Goal: Task Accomplishment & Management: Use online tool/utility

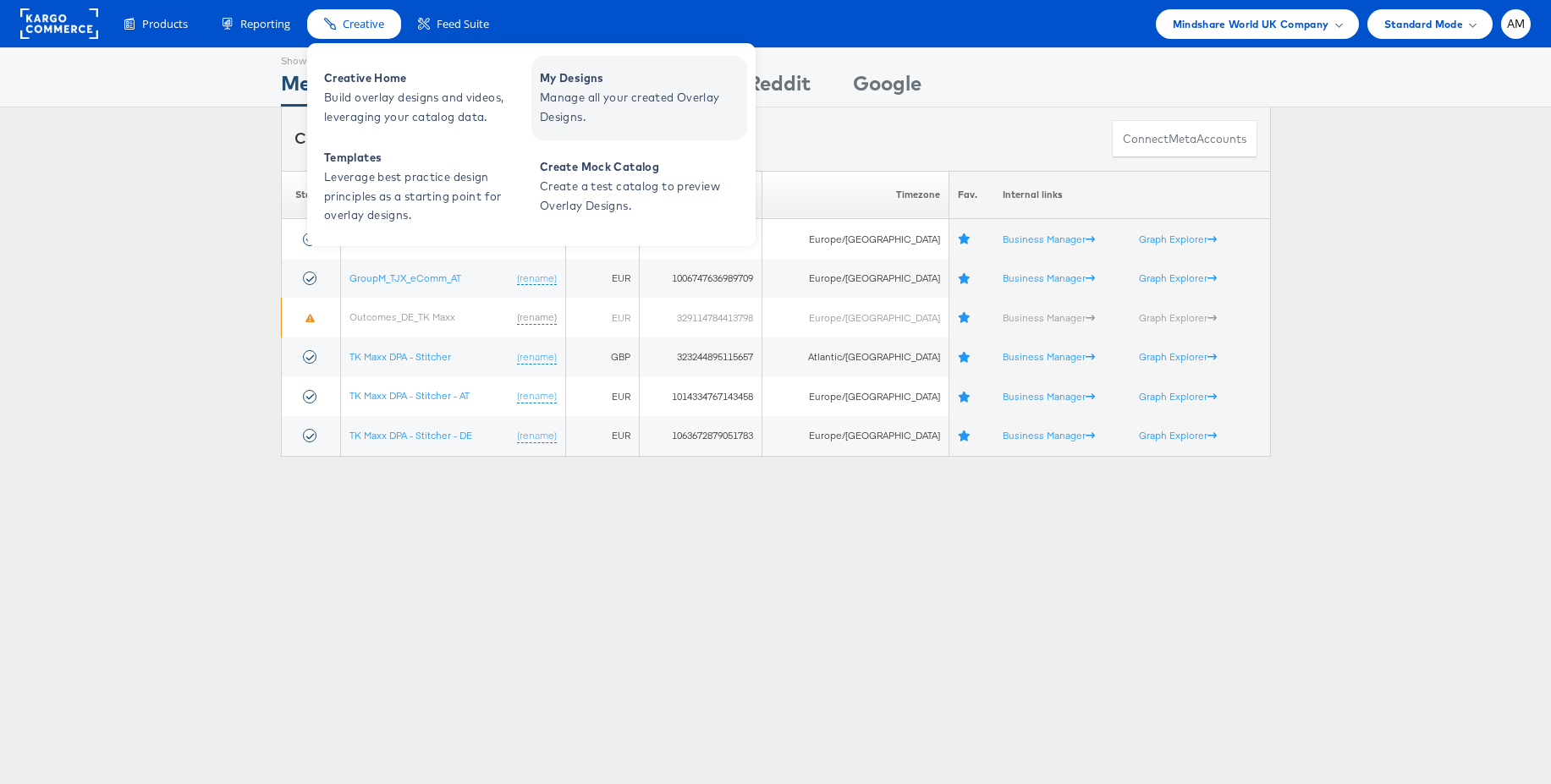
click at [593, 88] on span "Manage all your created Overlay Designs." at bounding box center [641, 107] width 203 height 39
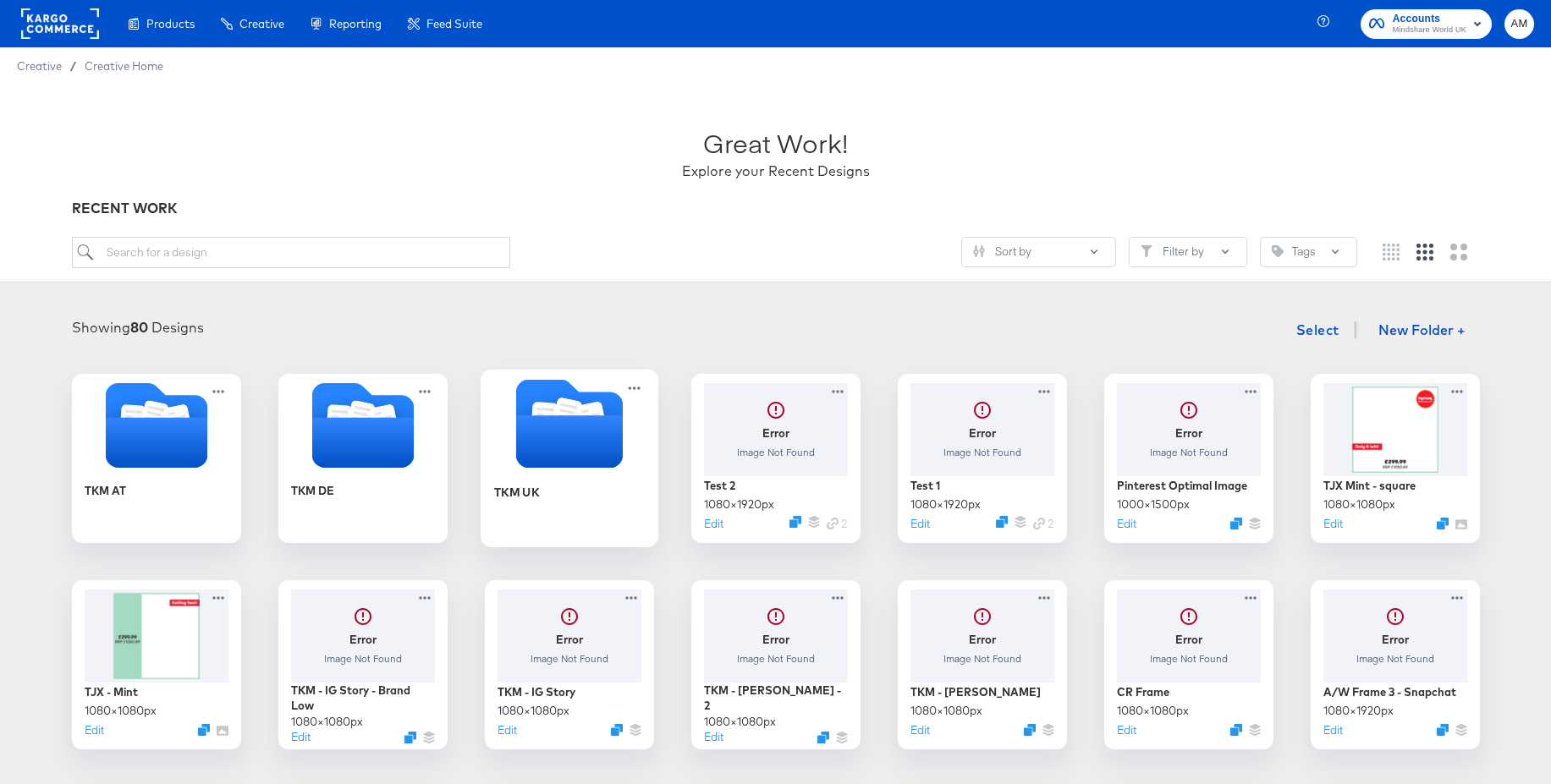
click at [572, 401] on icon "Folder" at bounding box center [567, 414] width 30 height 34
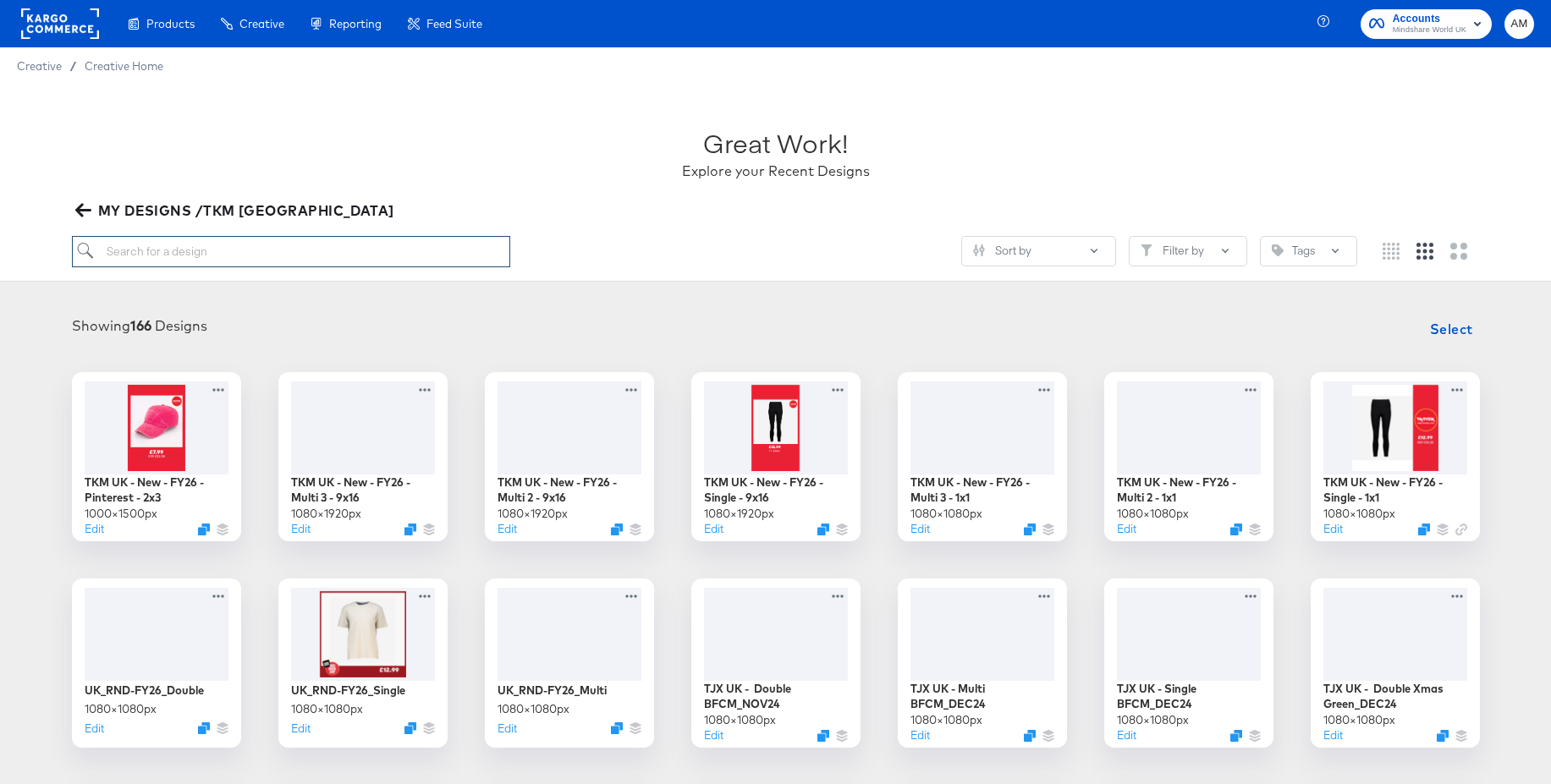
drag, startPoint x: 250, startPoint y: 260, endPoint x: 259, endPoint y: 251, distance: 12.7
click at [249, 260] on input "search" at bounding box center [292, 251] width 439 height 31
paste input "TKM UK - New - FY26 - Pinterest - 2x3"
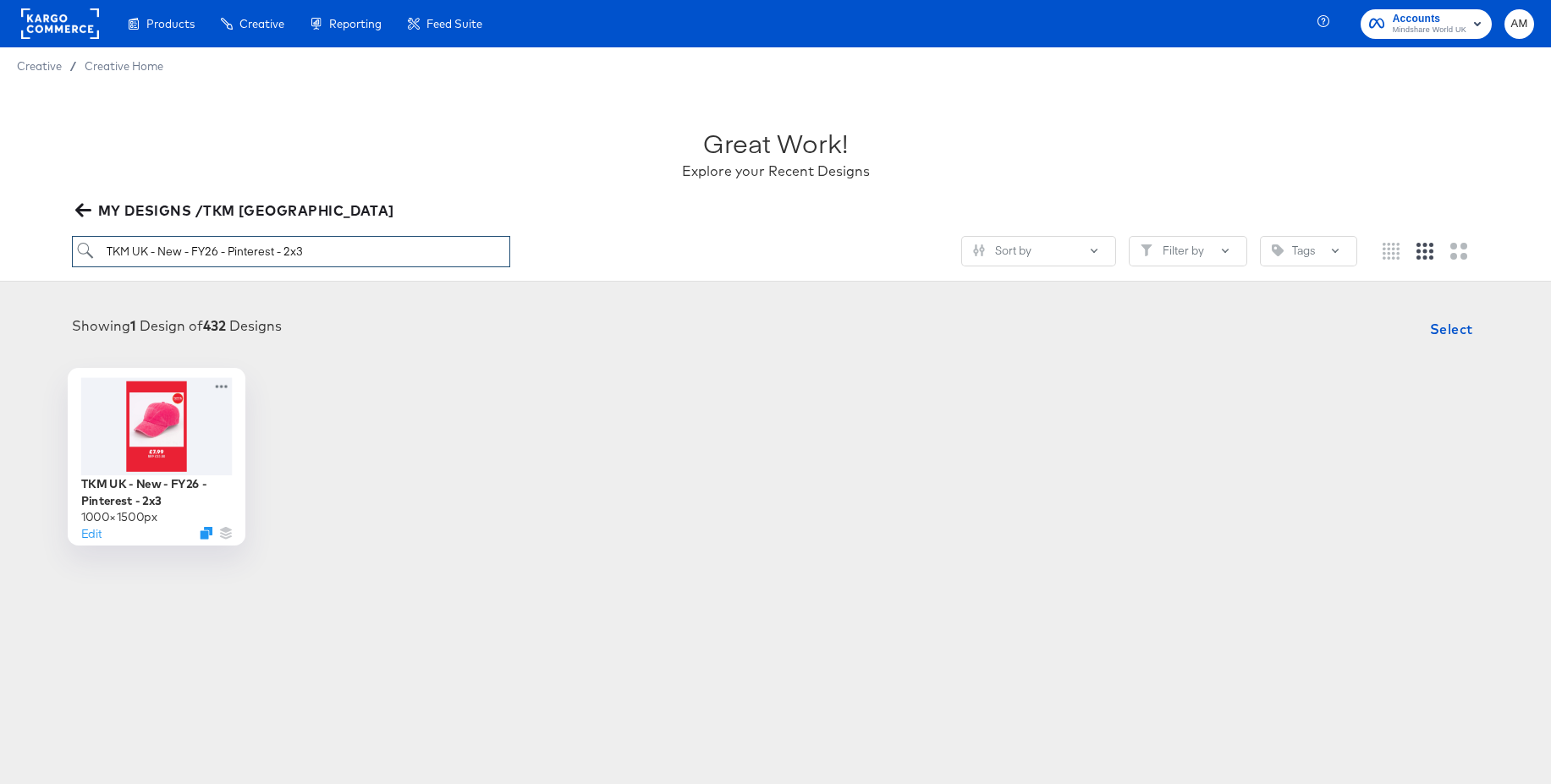
type input "TKM UK - New - FY26 - Pinterest - 2x3"
click at [128, 439] on div at bounding box center [156, 426] width 151 height 97
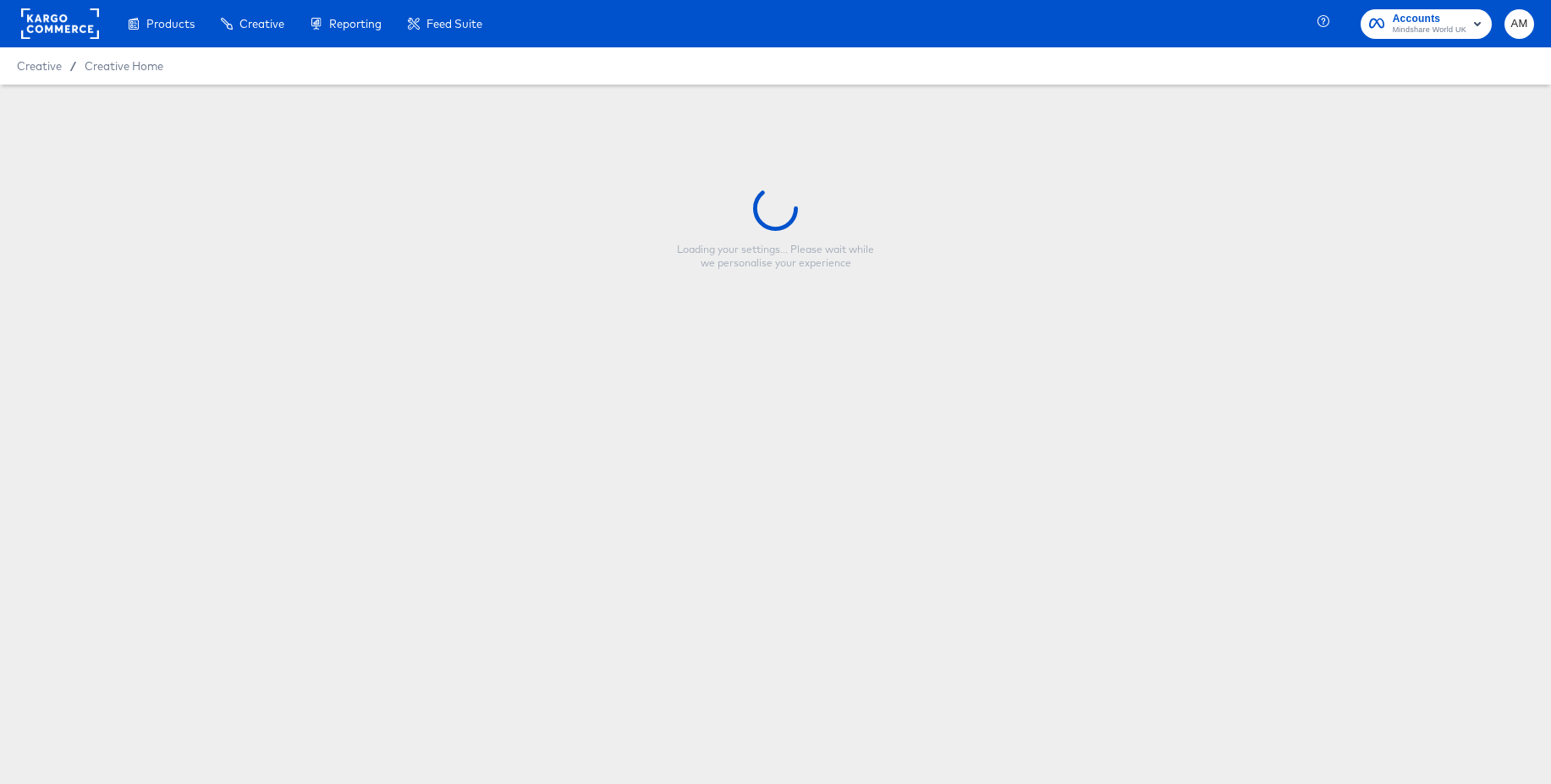
type input "TKM UK - New - FY26 - Pinterest - 2x3"
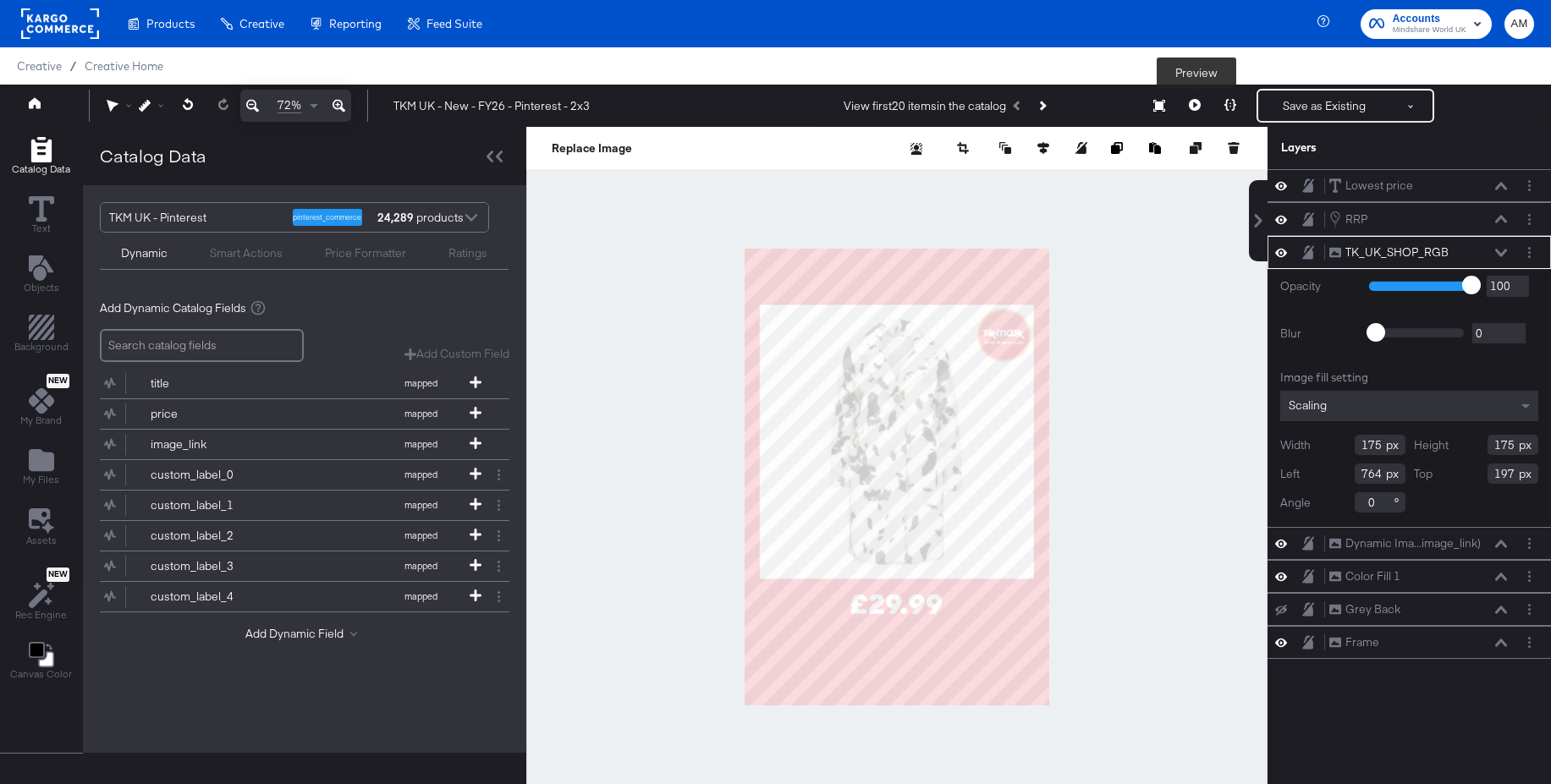
click at [1193, 107] on icon at bounding box center [1195, 105] width 12 height 12
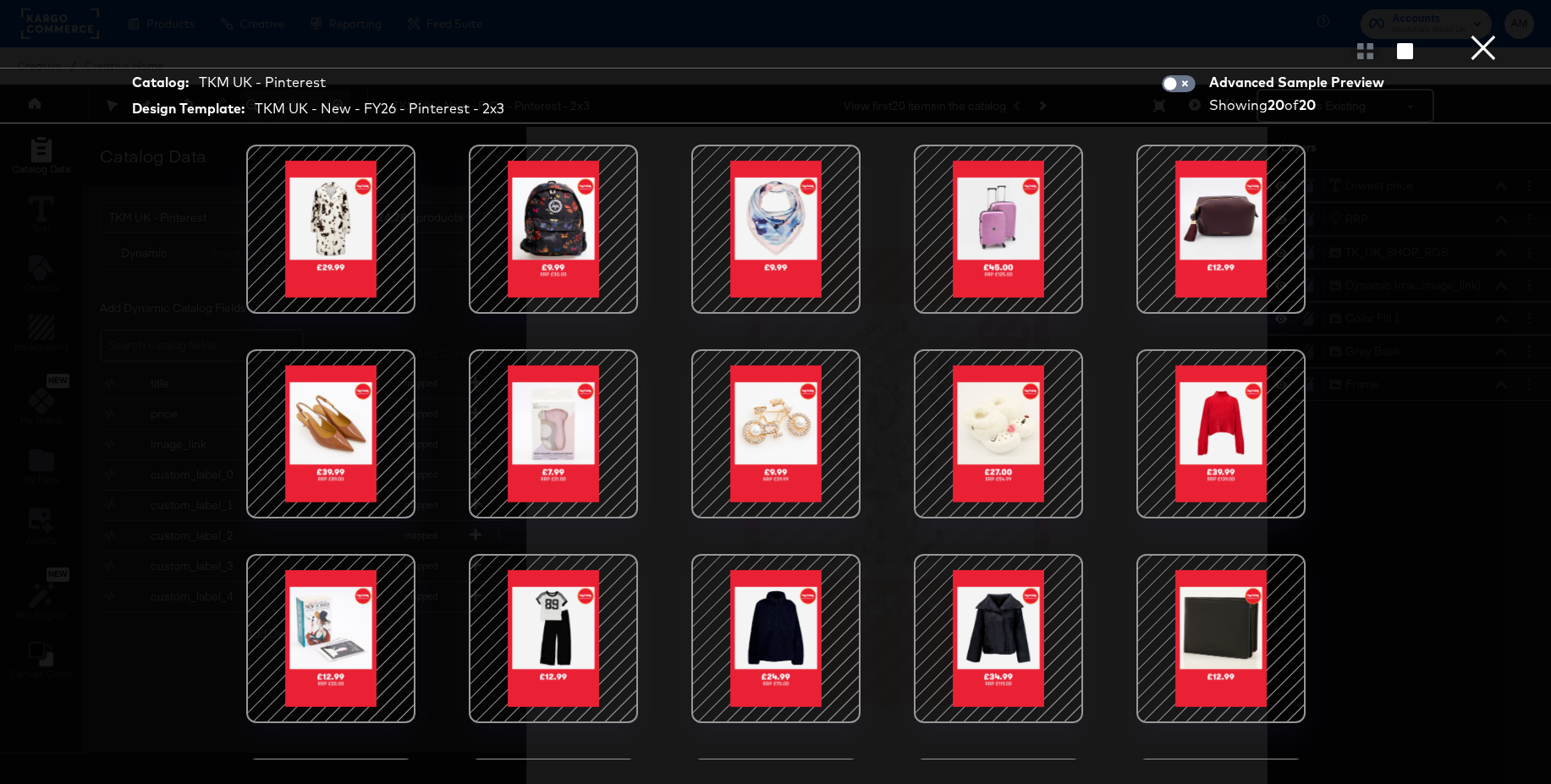
click at [774, 434] on div at bounding box center [776, 433] width 144 height 144
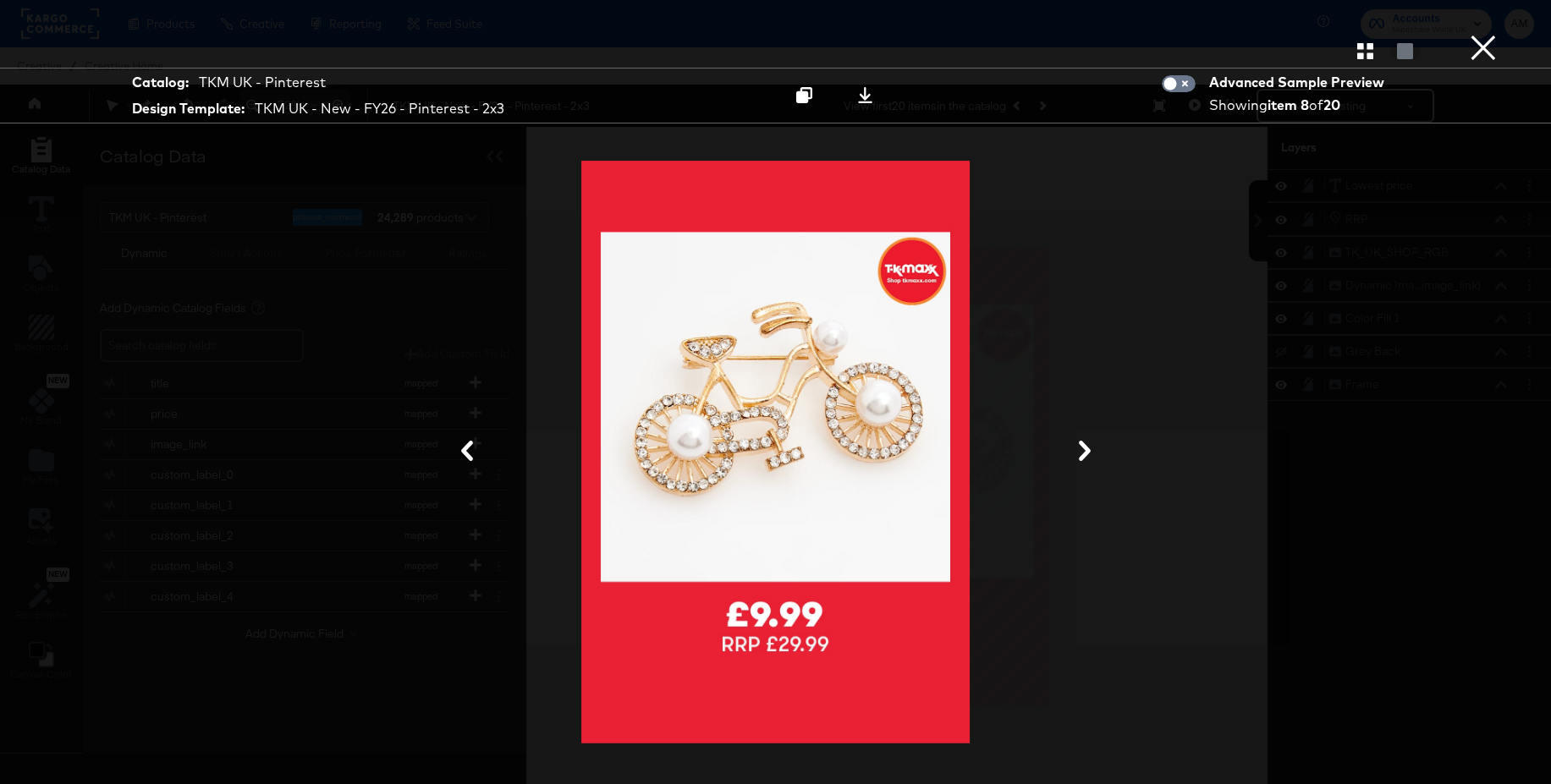
click at [1481, 34] on button "×" at bounding box center [1483, 17] width 34 height 34
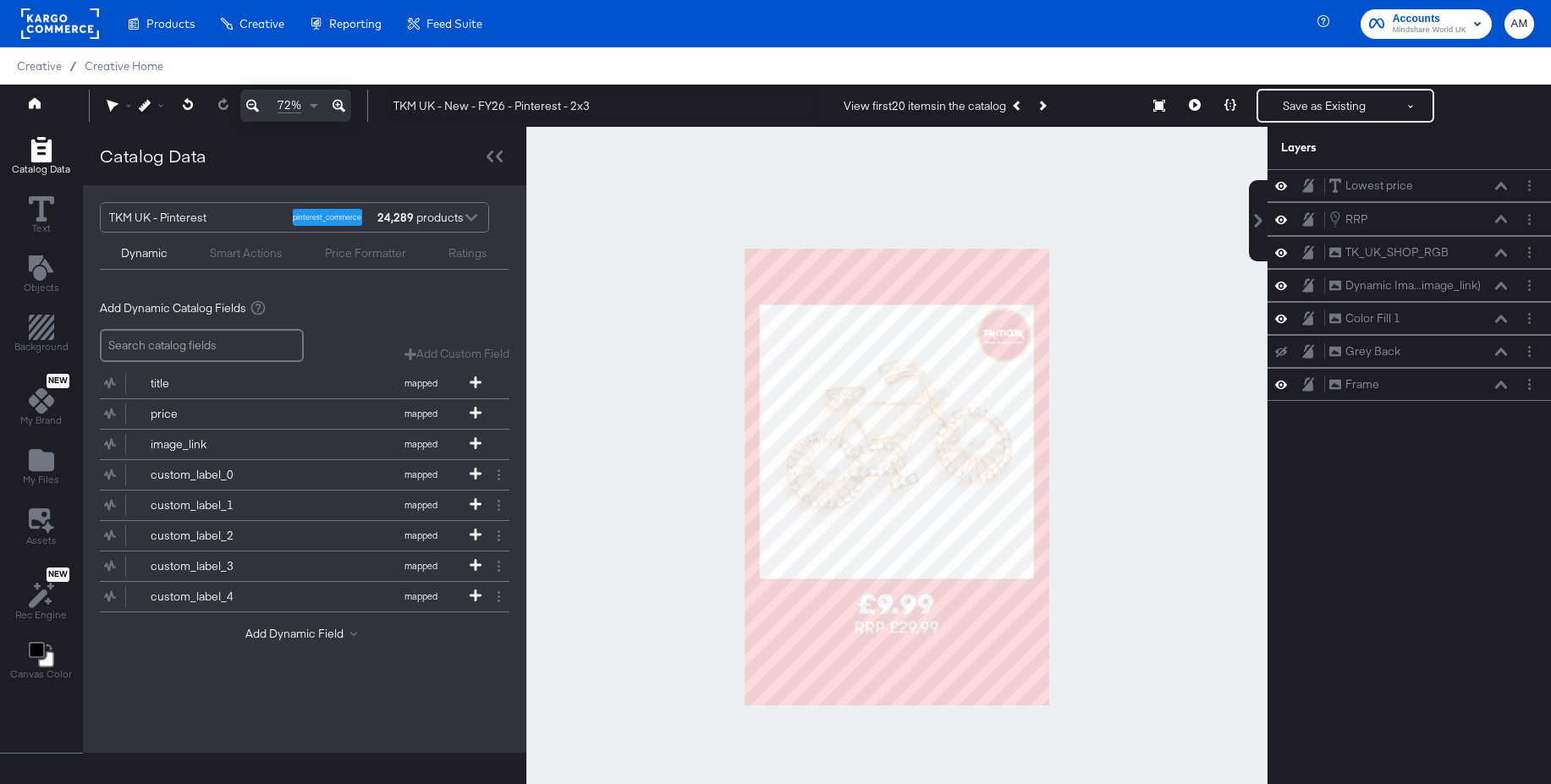
click at [46, 19] on rect at bounding box center [59, 23] width 77 height 30
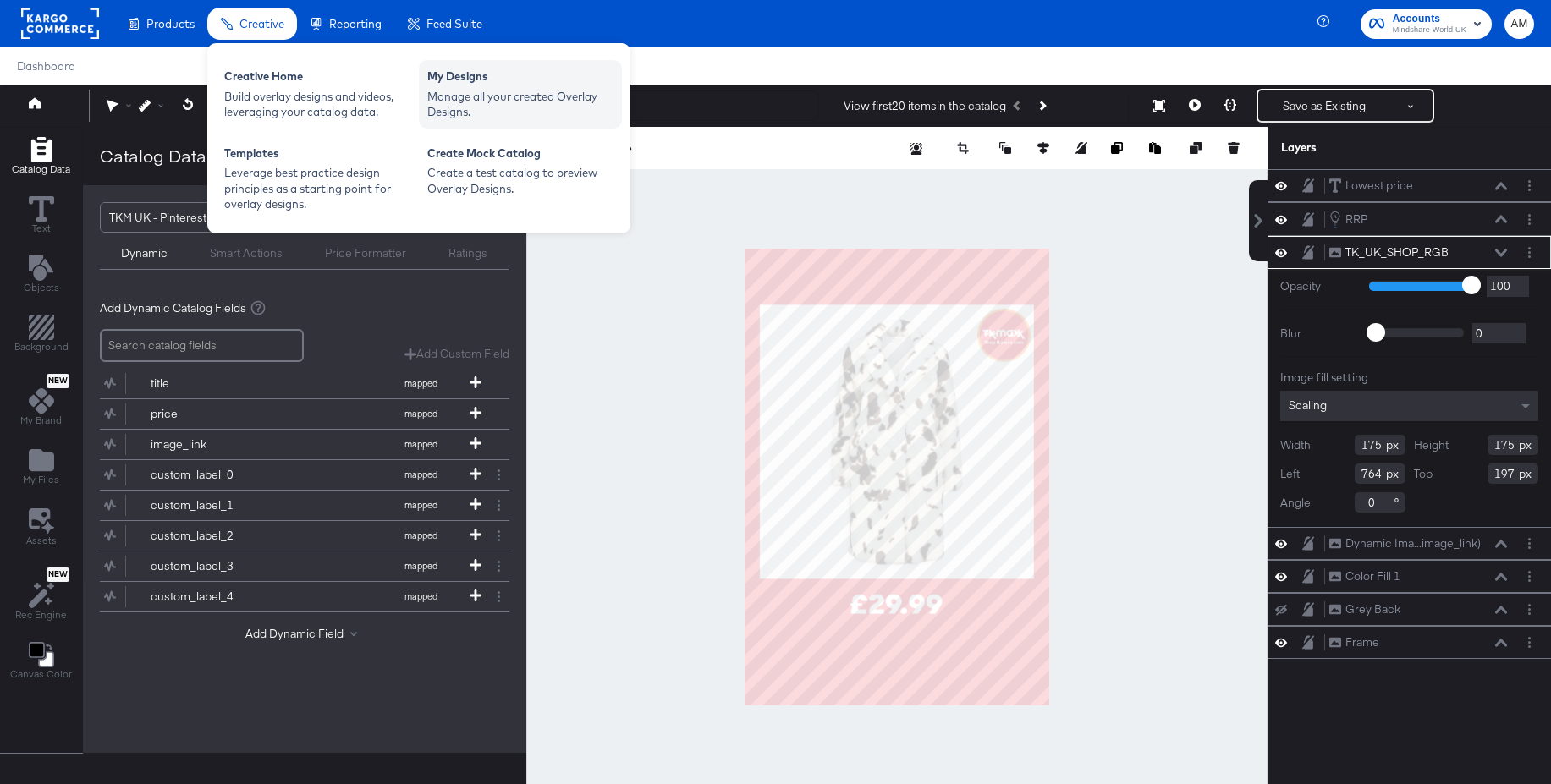
click at [464, 83] on div "My Designs" at bounding box center [520, 78] width 186 height 20
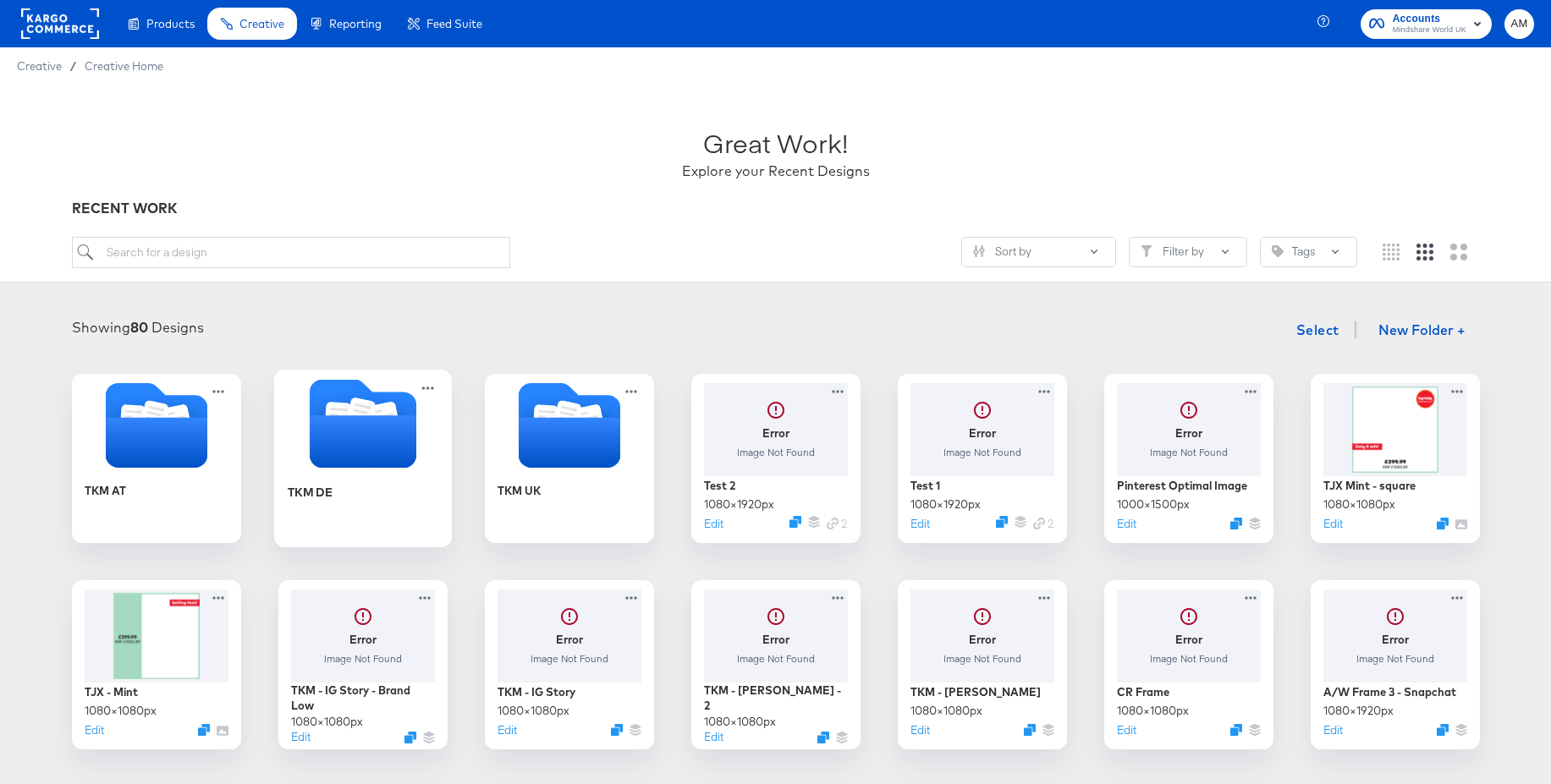
click at [368, 412] on icon "Folder" at bounding box center [360, 414] width 30 height 34
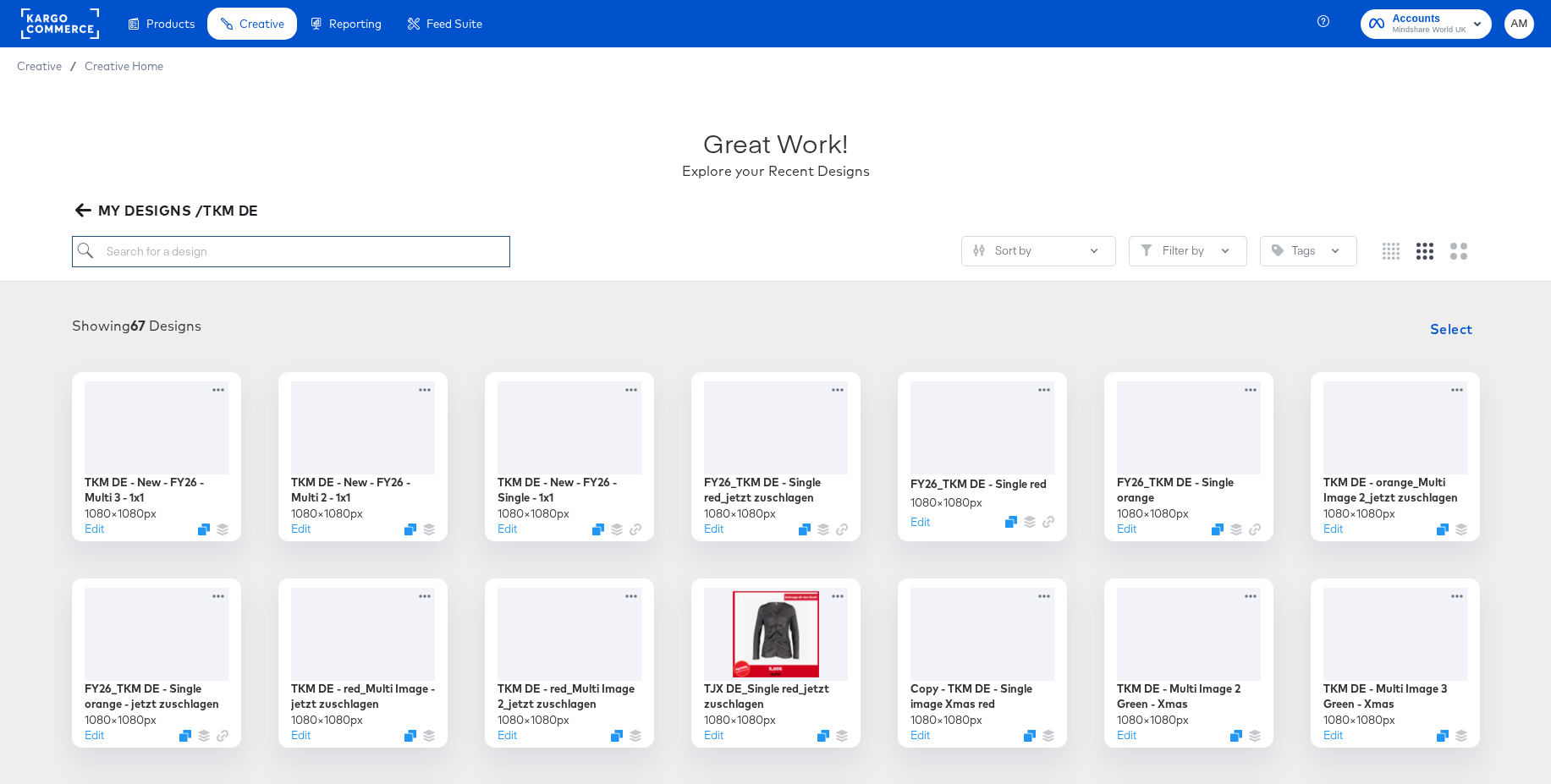
click at [416, 256] on input "search" at bounding box center [292, 251] width 439 height 31
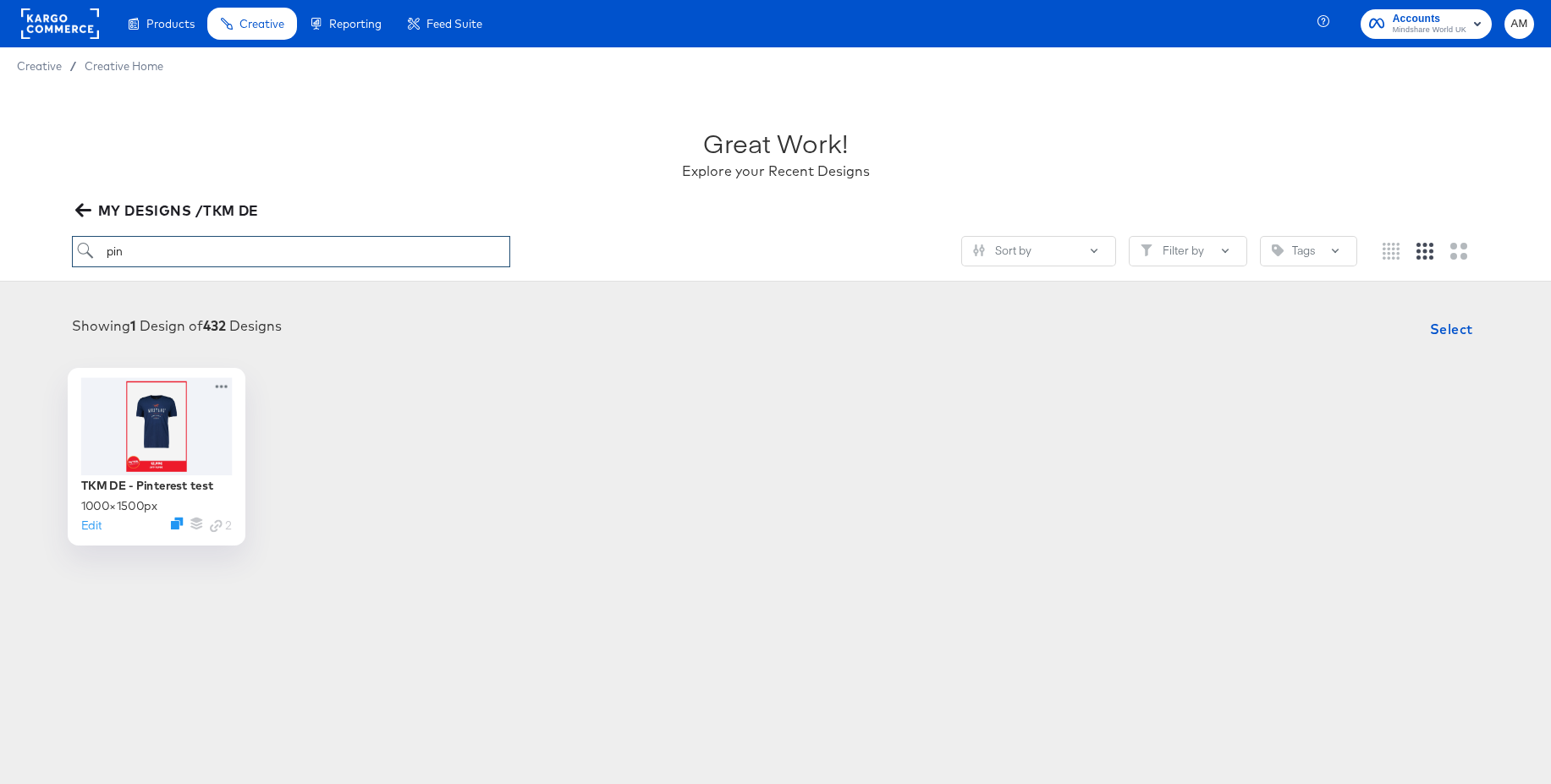
type input "pin"
click at [173, 424] on div at bounding box center [156, 426] width 151 height 97
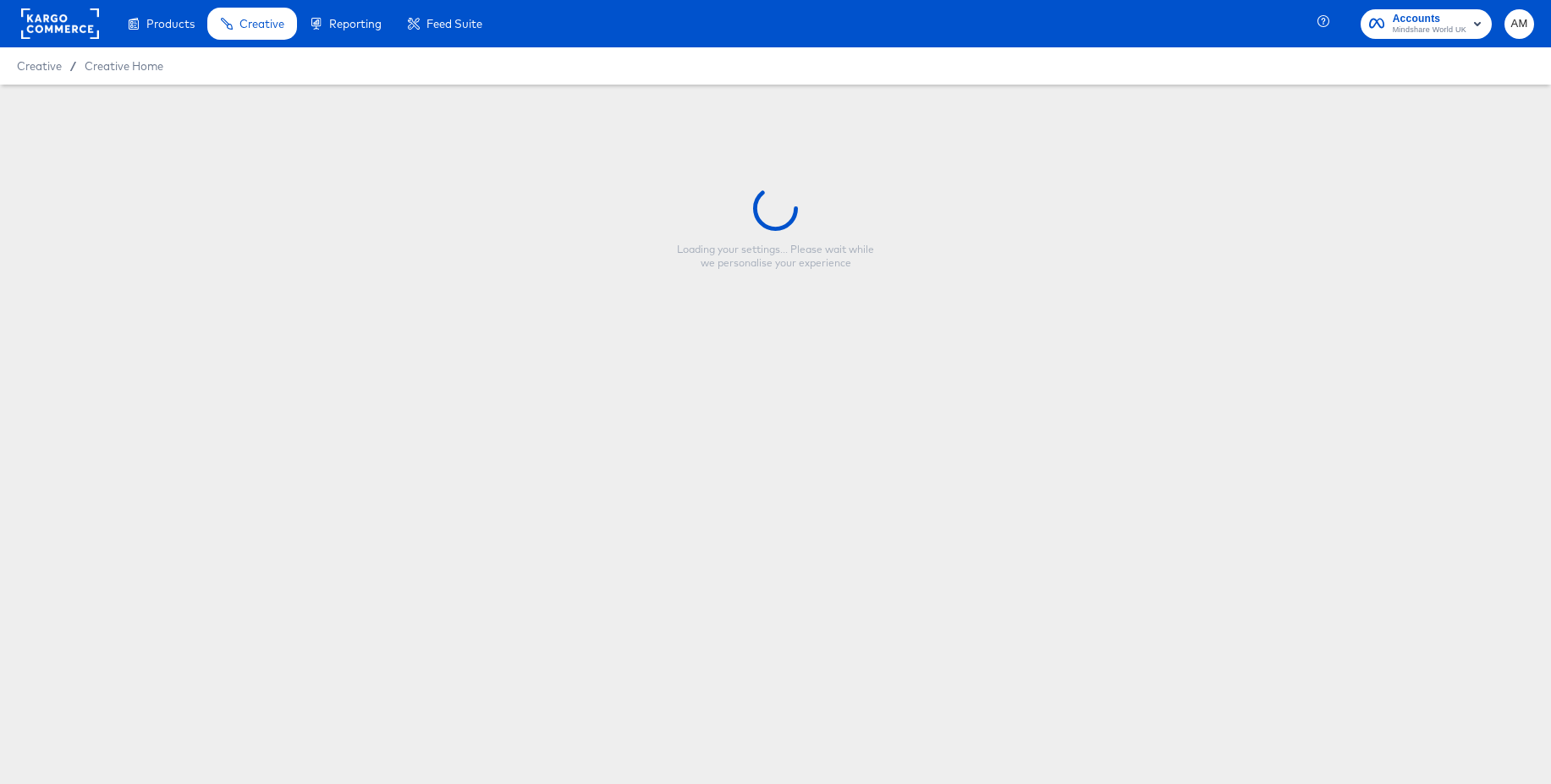
type input "TKM DE - Pinterest test"
